Goal: Find specific page/section: Find specific page/section

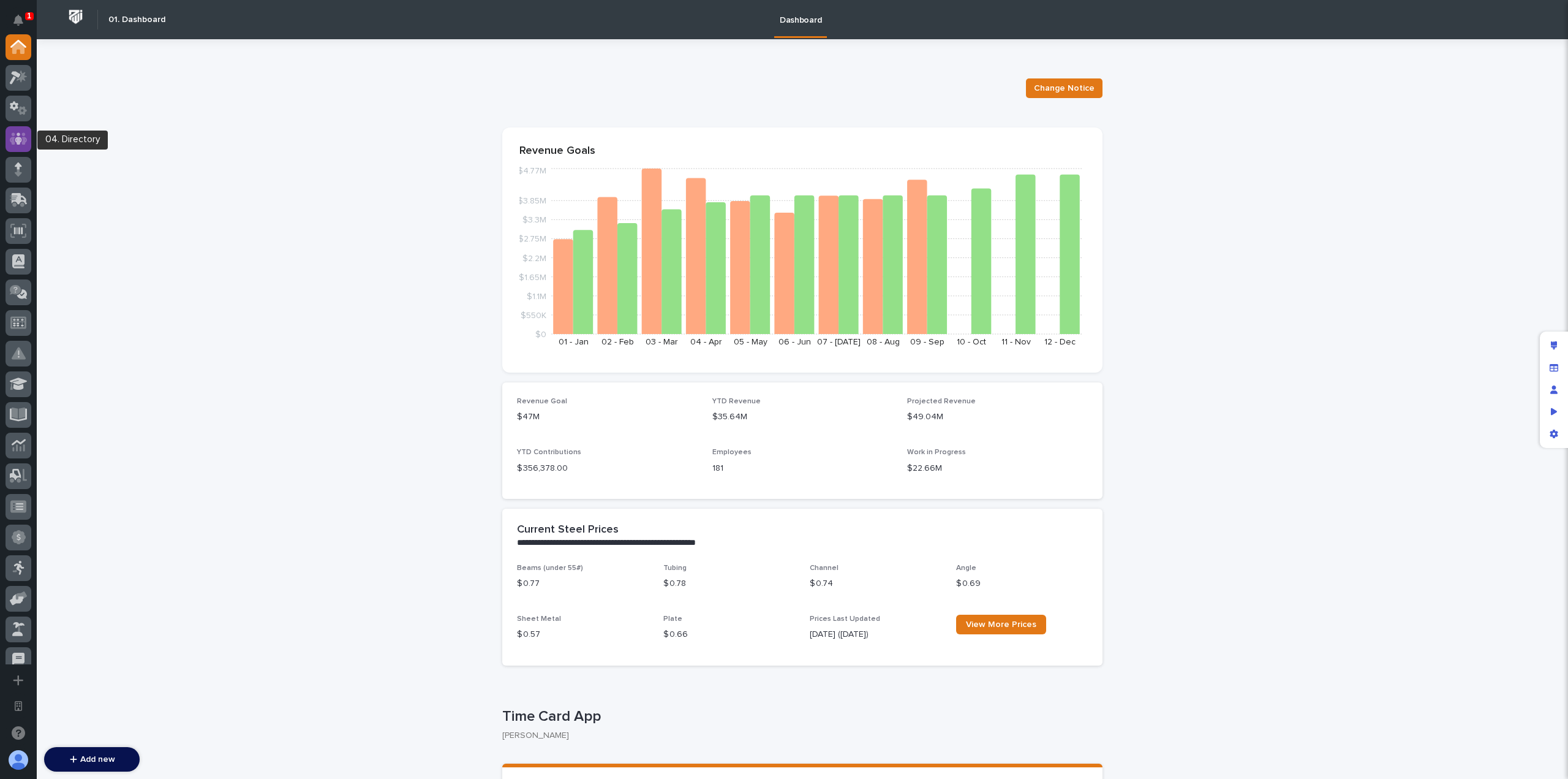
click at [27, 139] on icon at bounding box center [19, 139] width 18 height 13
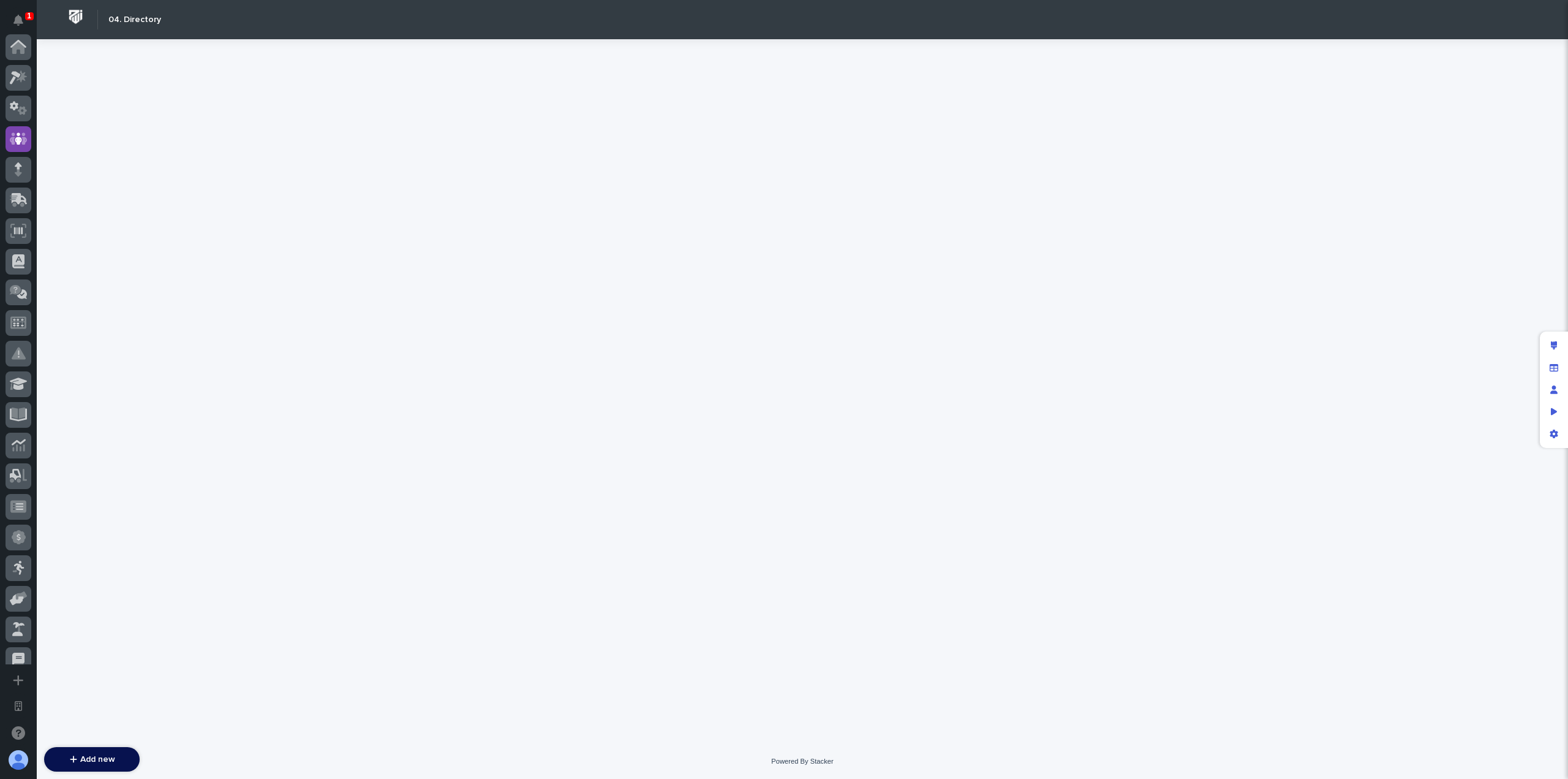
scroll to position [92, 0]
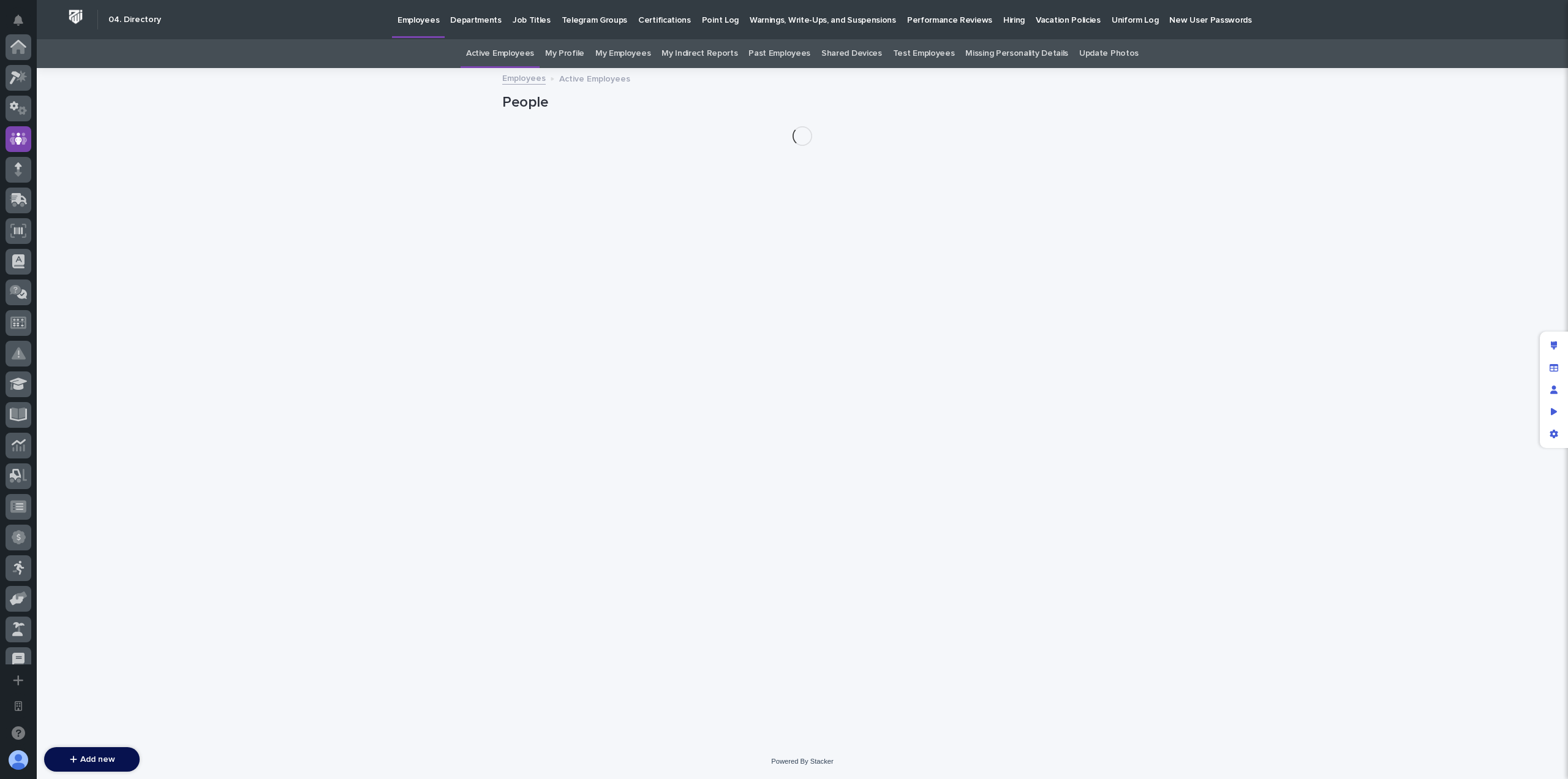
scroll to position [92, 0]
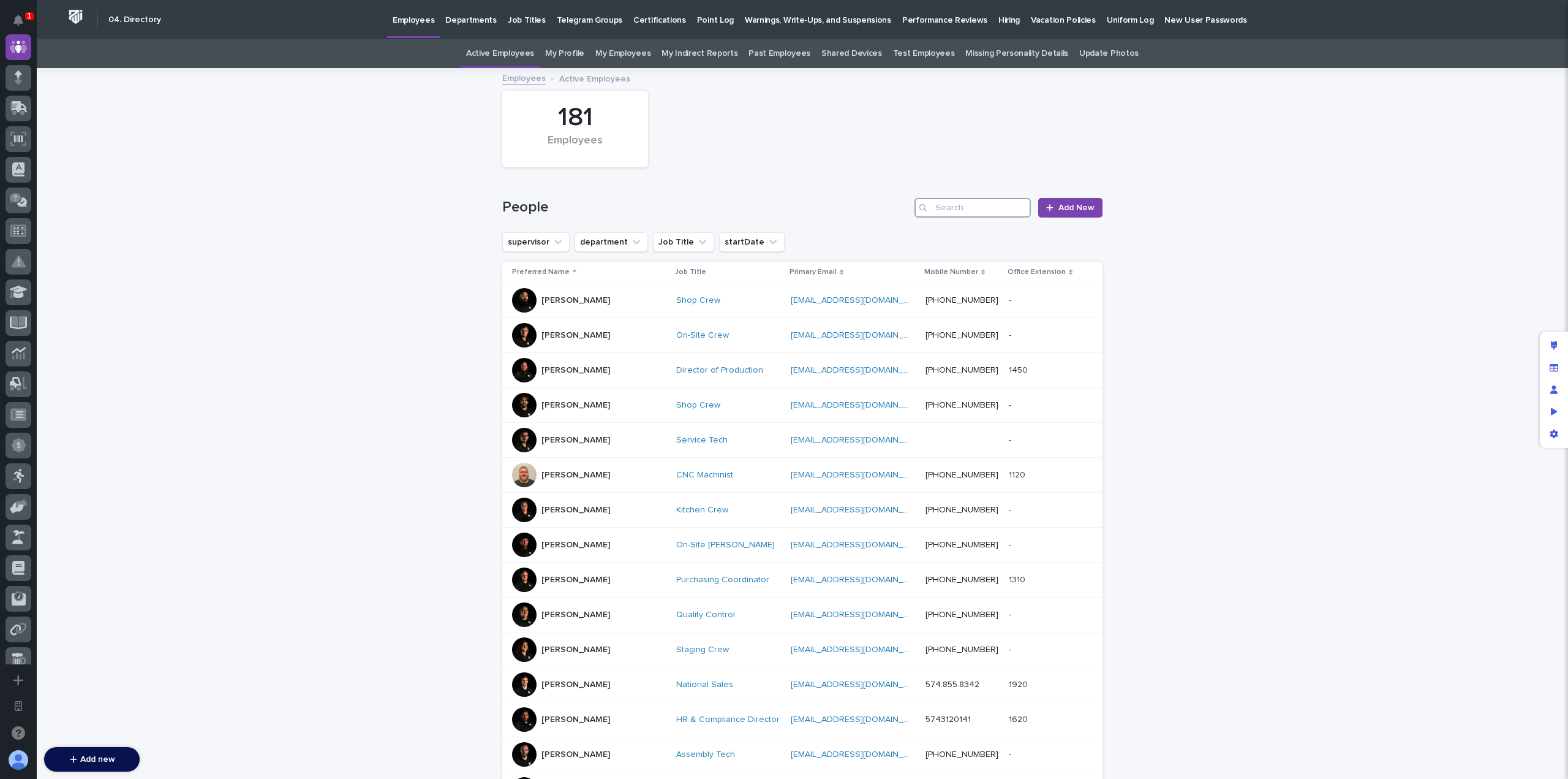
click at [955, 201] on input "Search" at bounding box center [972, 208] width 116 height 20
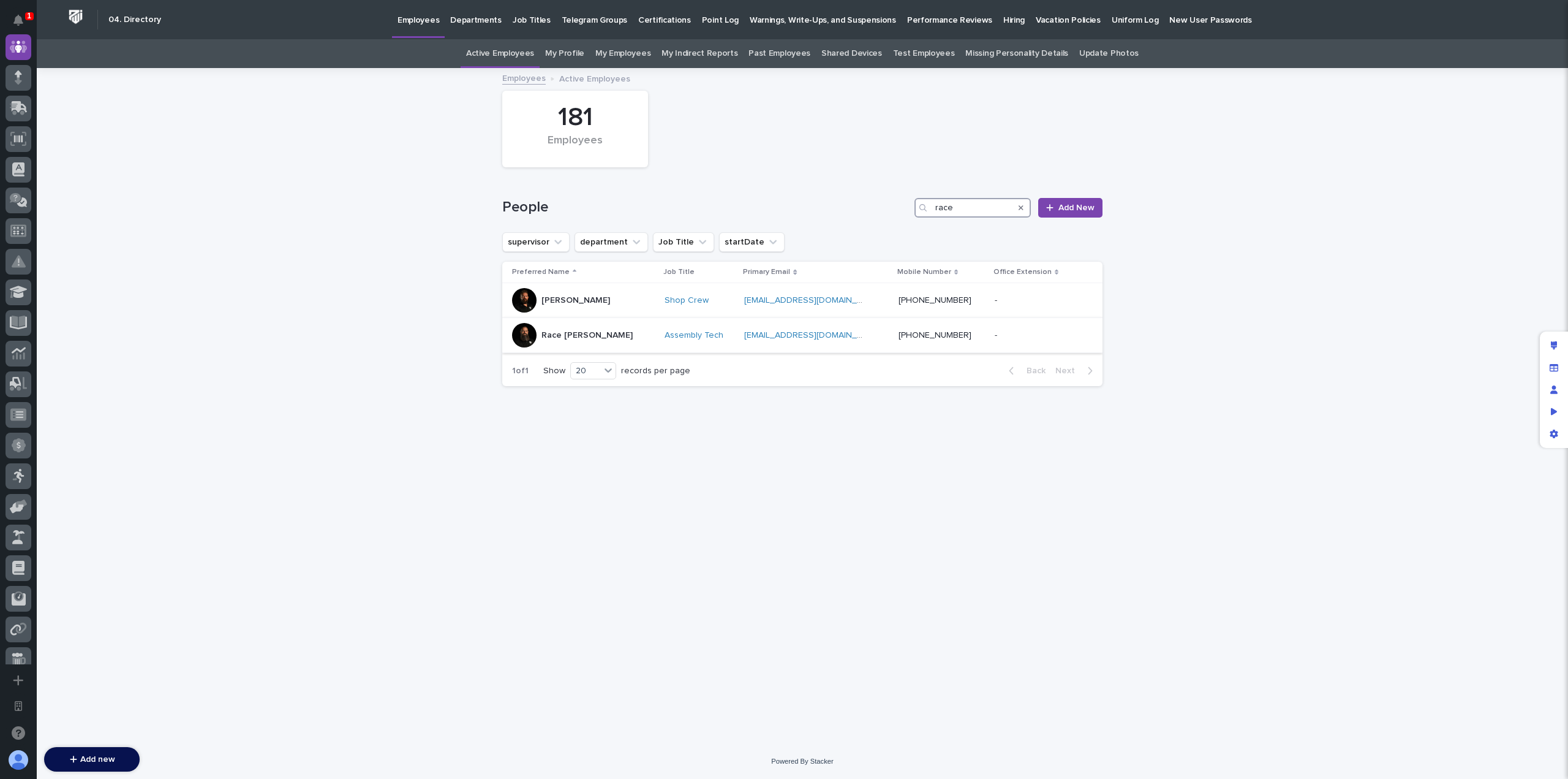
type input "race"
click at [566, 337] on p "Race [PERSON_NAME]" at bounding box center [586, 336] width 91 height 11
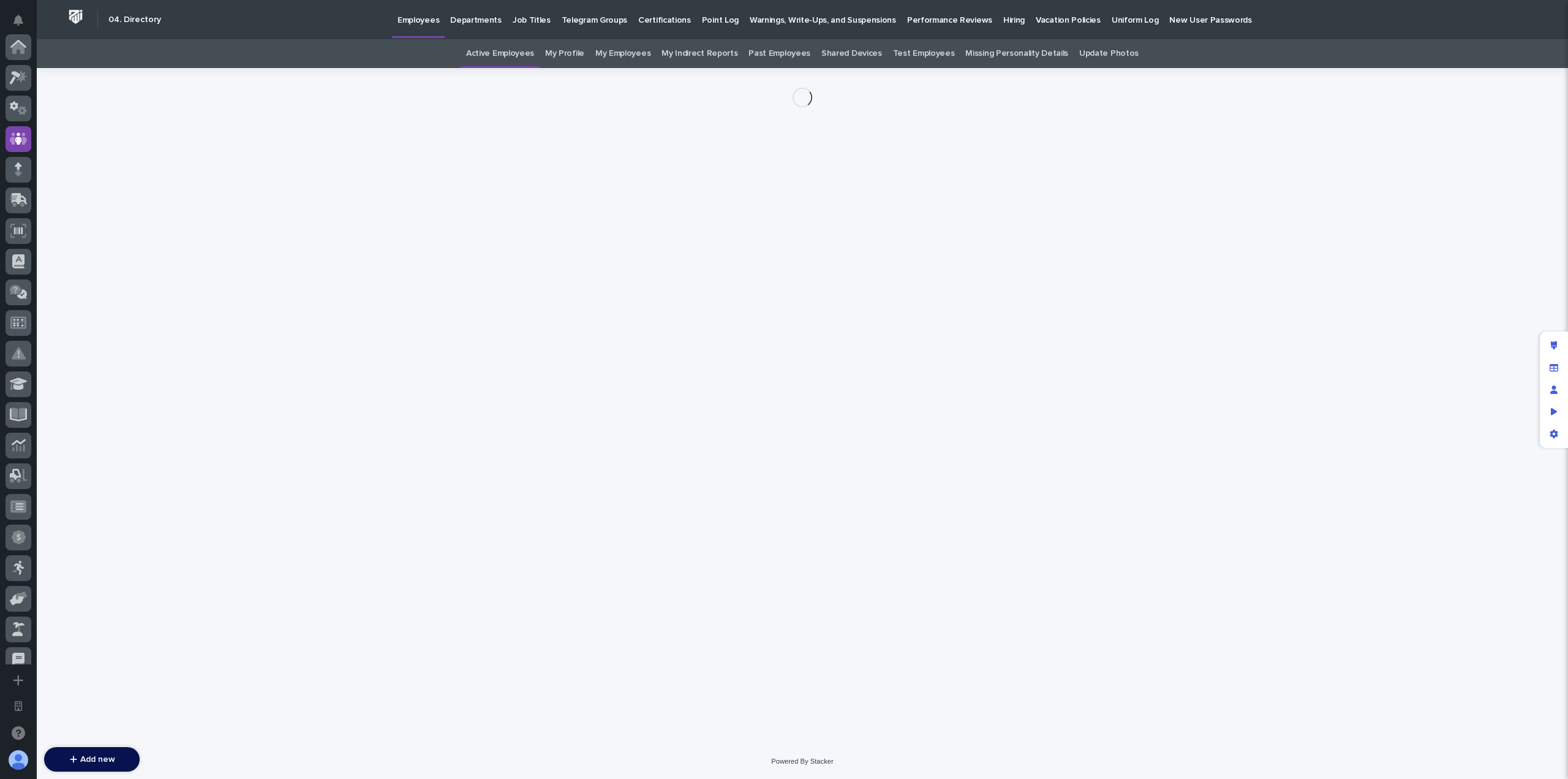
scroll to position [92, 0]
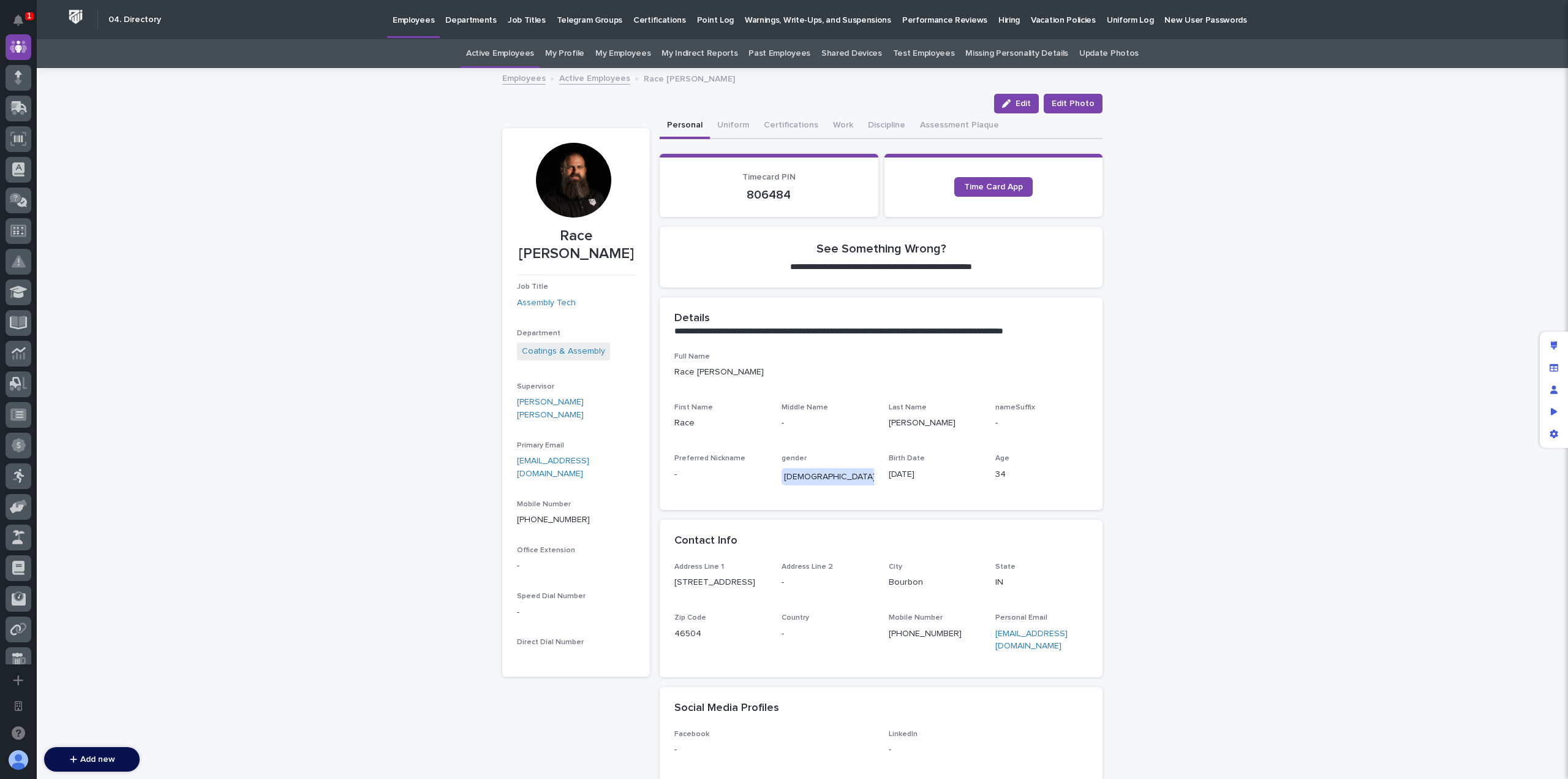
click at [564, 181] on div at bounding box center [573, 180] width 75 height 75
click at [589, 189] on div at bounding box center [573, 180] width 75 height 75
